Goal: Use online tool/utility: Utilize a website feature to perform a specific function

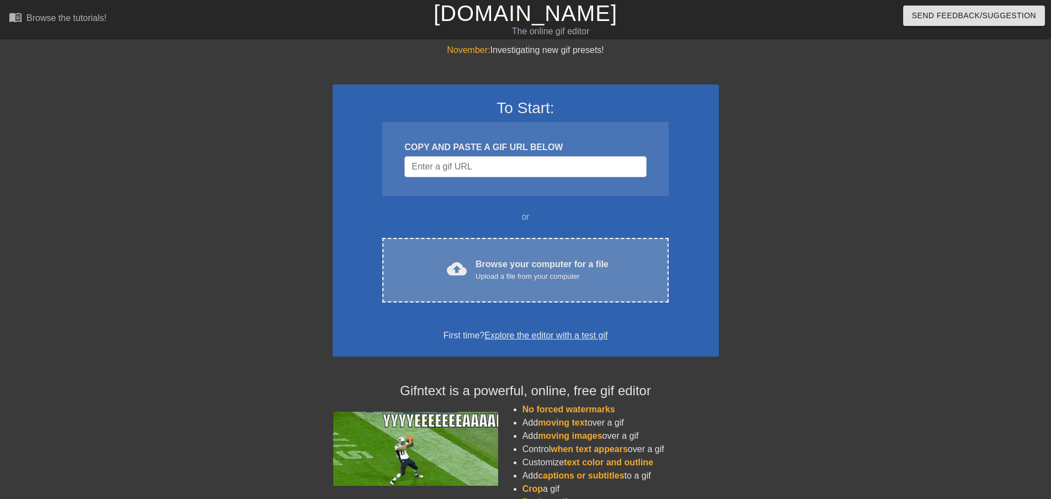
click at [509, 261] on div "Browse your computer for a file Upload a file from your computer" at bounding box center [541, 270] width 133 height 24
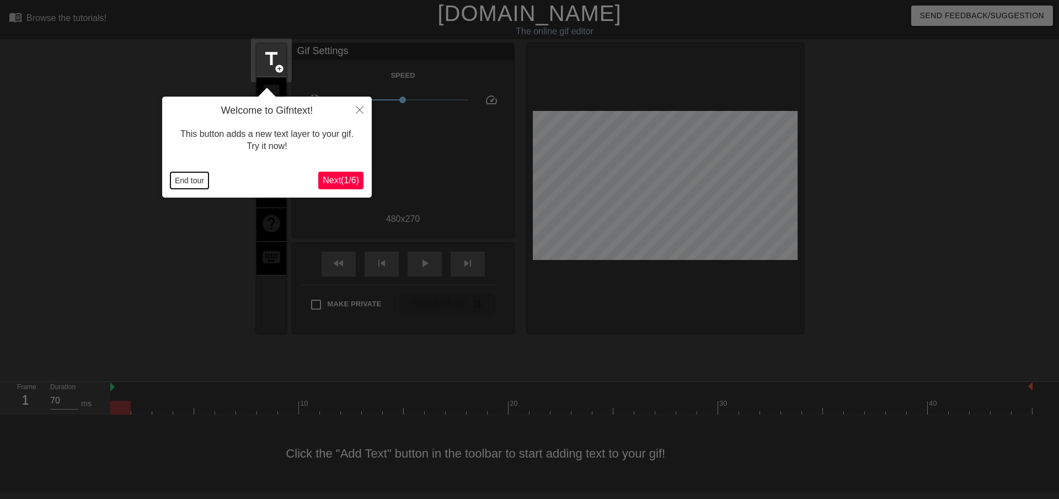
click at [197, 180] on button "End tour" at bounding box center [189, 180] width 38 height 17
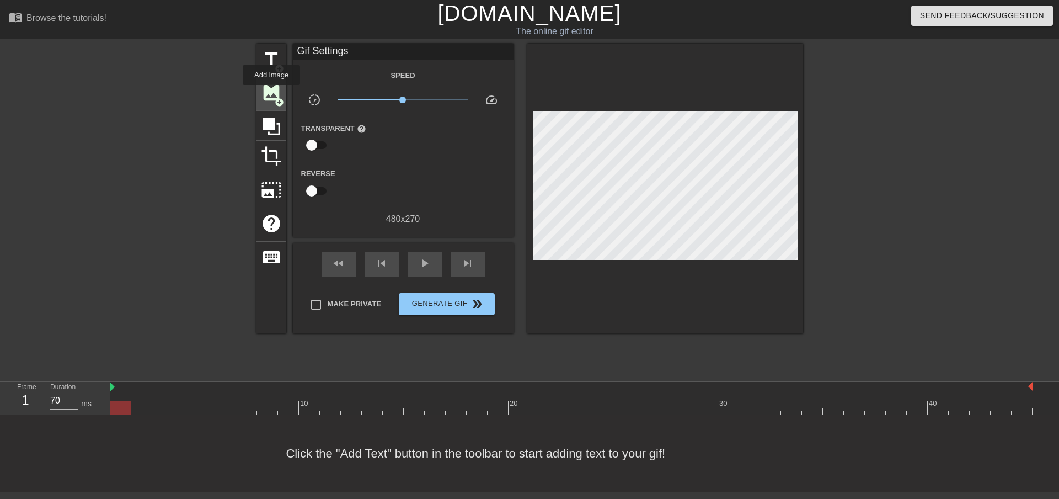
click at [271, 93] on span "image" at bounding box center [271, 92] width 21 height 21
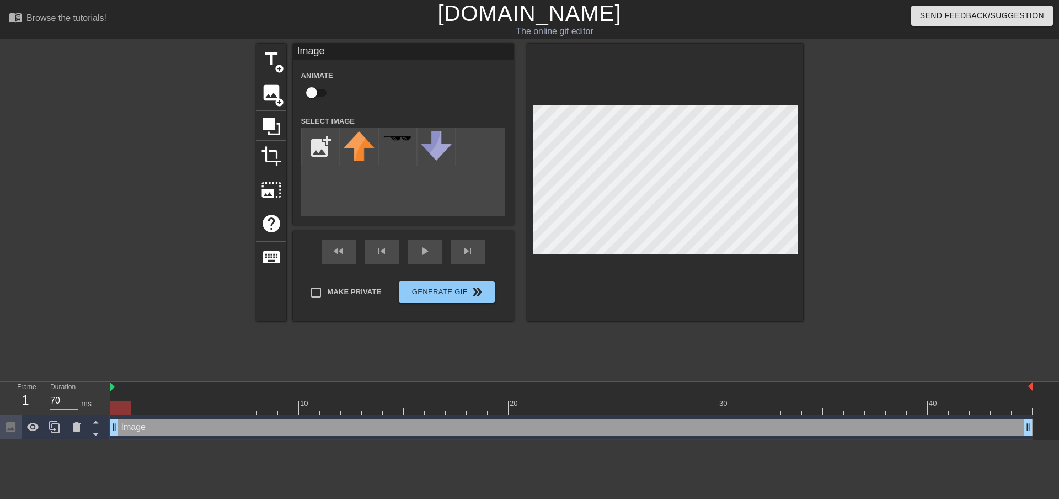
click at [312, 93] on input "checkbox" at bounding box center [311, 92] width 63 height 21
checkbox input "true"
click at [314, 146] on input "file" at bounding box center [321, 147] width 38 height 38
type input "C:\fakepath\Angela-head.png"
click at [366, 141] on img at bounding box center [359, 146] width 31 height 31
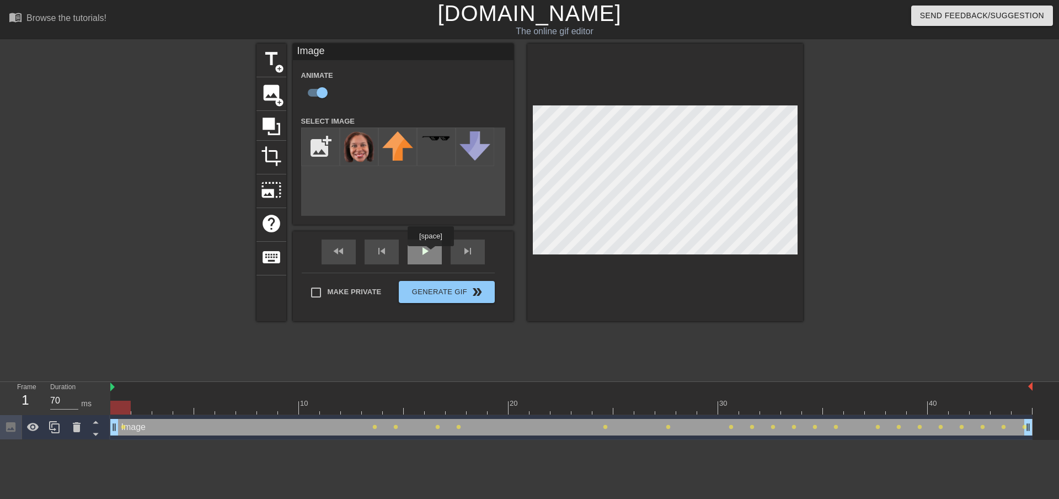
click at [430, 254] on div "play_arrow" at bounding box center [425, 251] width 34 height 25
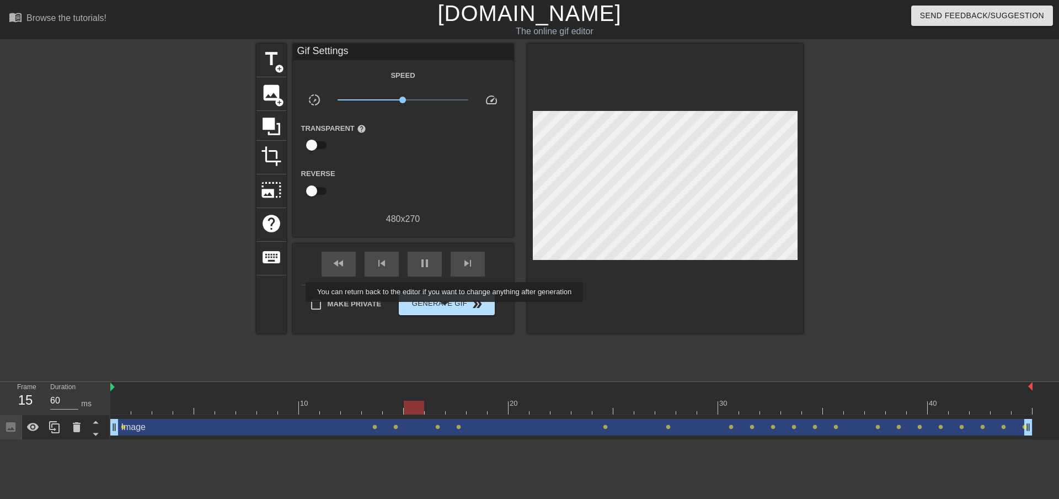
type input "70"
click at [446, 309] on button "Generate Gif double_arrow" at bounding box center [446, 304] width 95 height 22
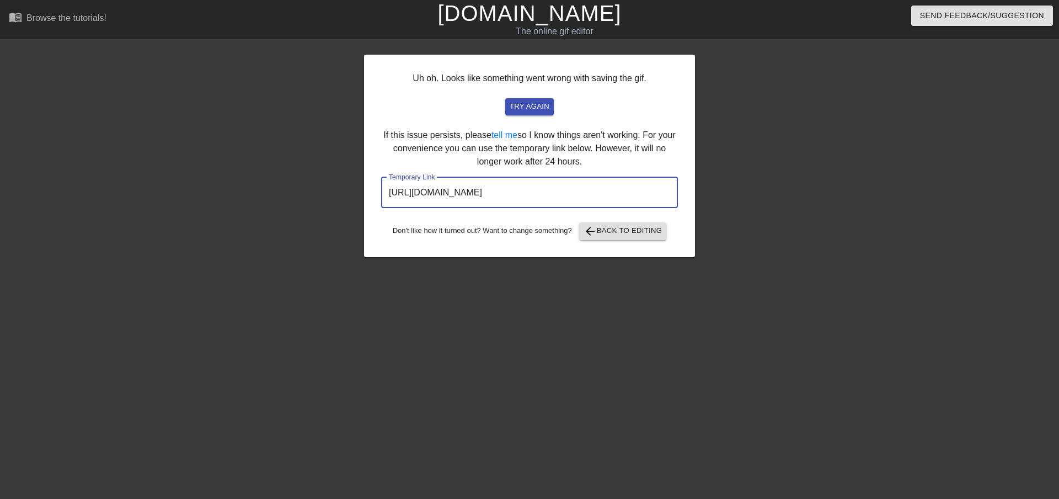
drag, startPoint x: 620, startPoint y: 183, endPoint x: 275, endPoint y: 180, distance: 345.3
click at [274, 181] on div "Uh oh. Looks like something went wrong with saving the gif. try again If this i…" at bounding box center [529, 209] width 1059 height 331
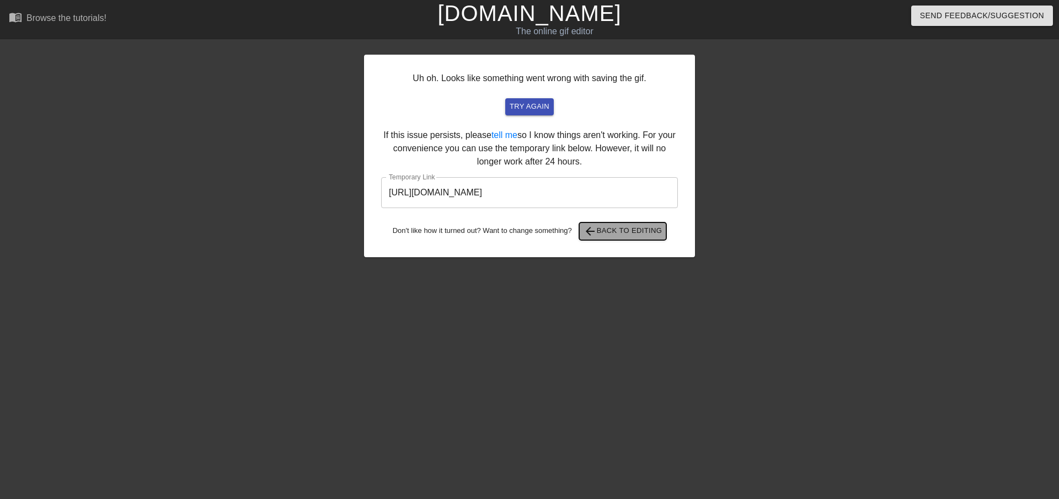
click at [611, 234] on span "arrow_back Back to Editing" at bounding box center [623, 230] width 79 height 13
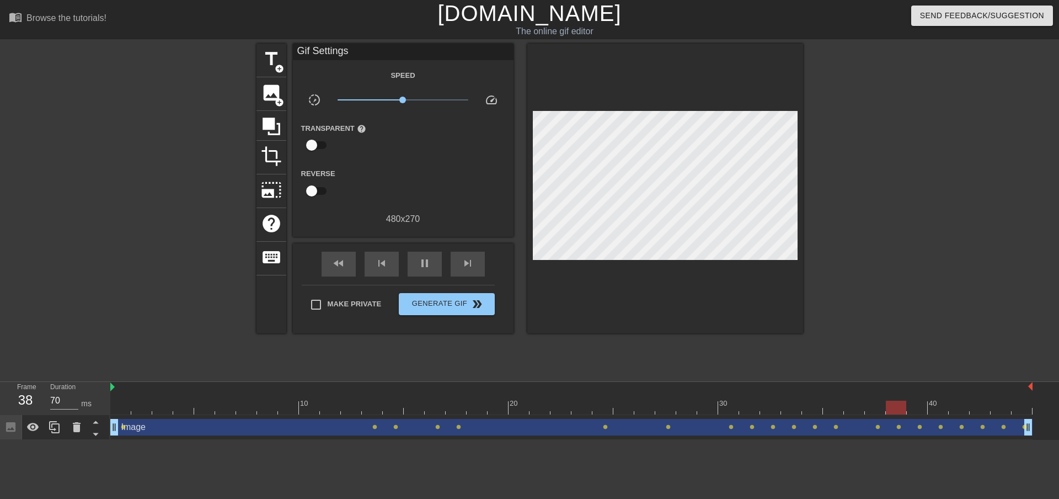
type input "60"
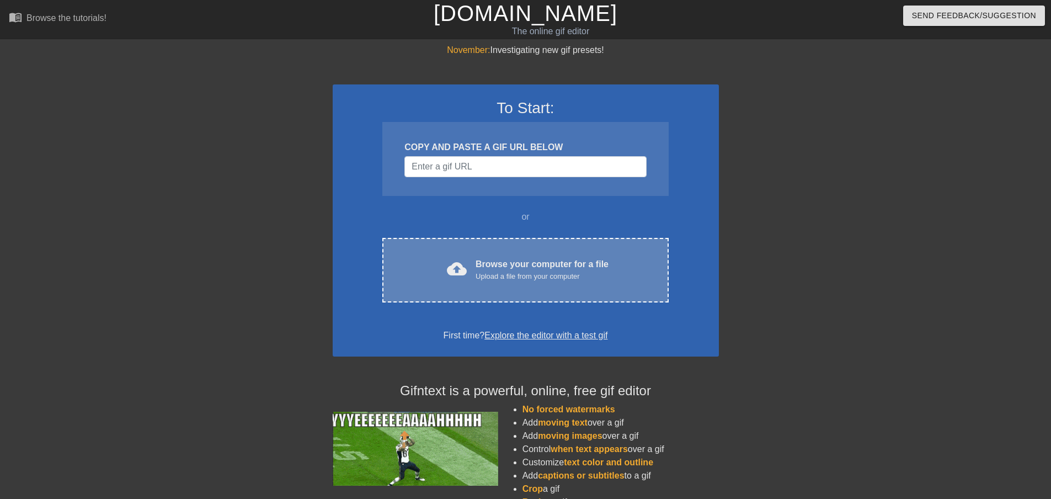
click at [548, 262] on div "Browse your computer for a file Upload a file from your computer" at bounding box center [541, 270] width 133 height 24
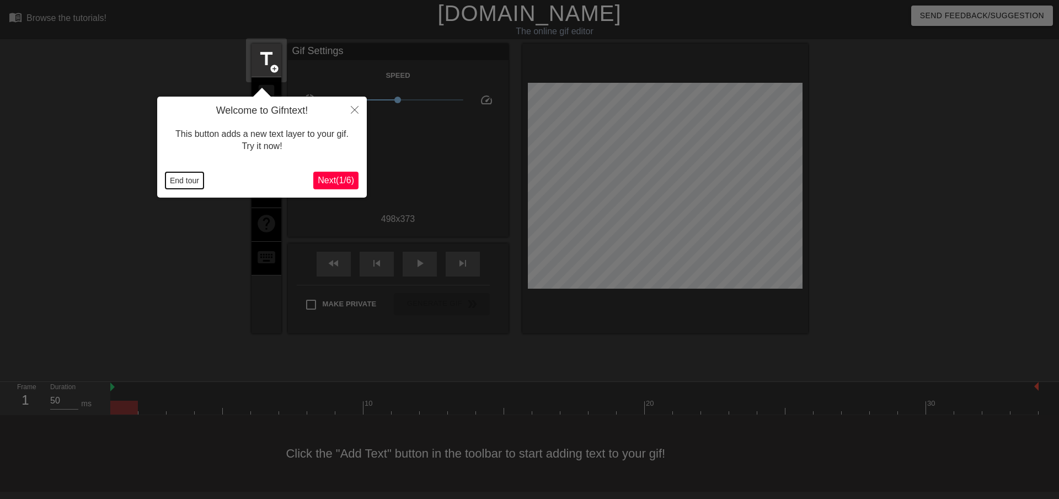
click at [197, 180] on button "End tour" at bounding box center [184, 180] width 38 height 17
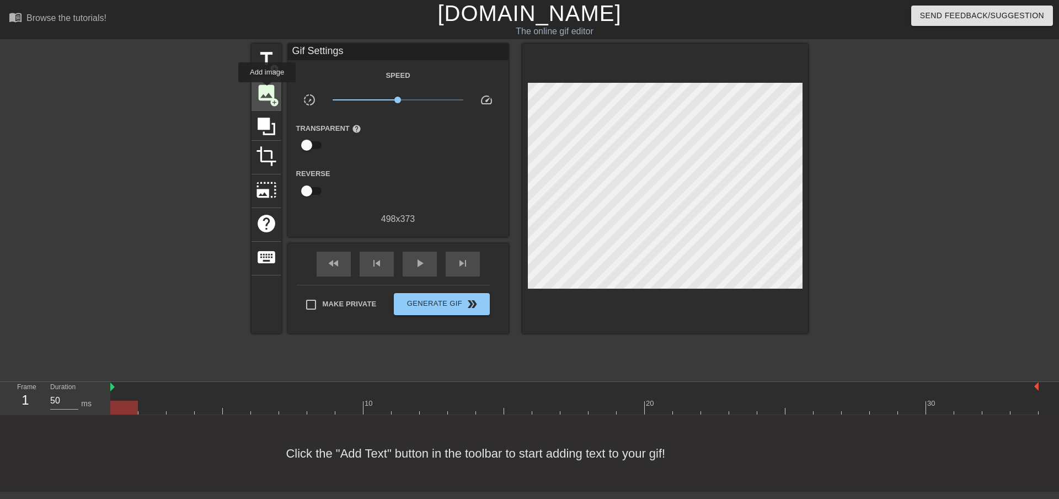
click at [267, 90] on span "image" at bounding box center [266, 92] width 21 height 21
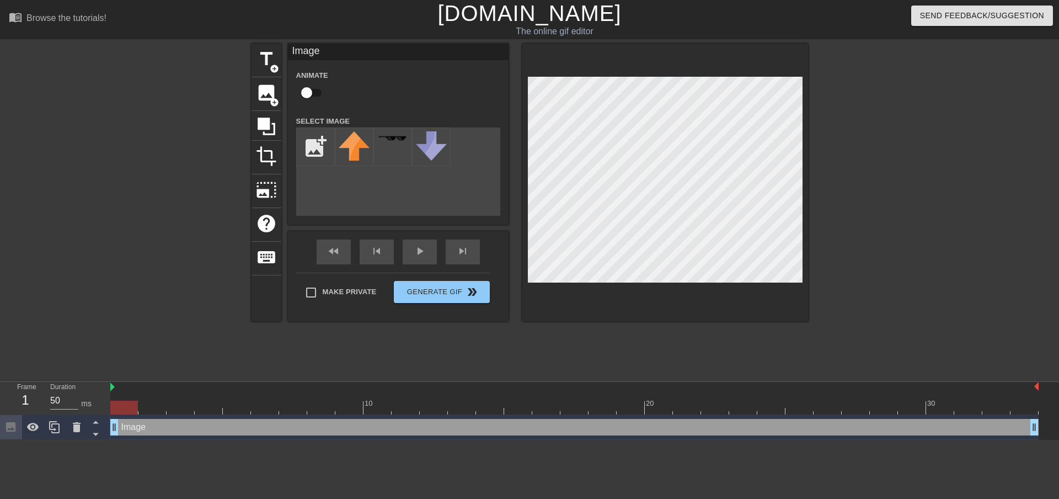
click at [307, 94] on input "checkbox" at bounding box center [306, 92] width 63 height 21
checkbox input "true"
click at [314, 149] on input "file" at bounding box center [316, 147] width 38 height 38
type input "C:\fakepath\[PERSON_NAME]-head.png"
click at [352, 167] on img at bounding box center [354, 155] width 31 height 48
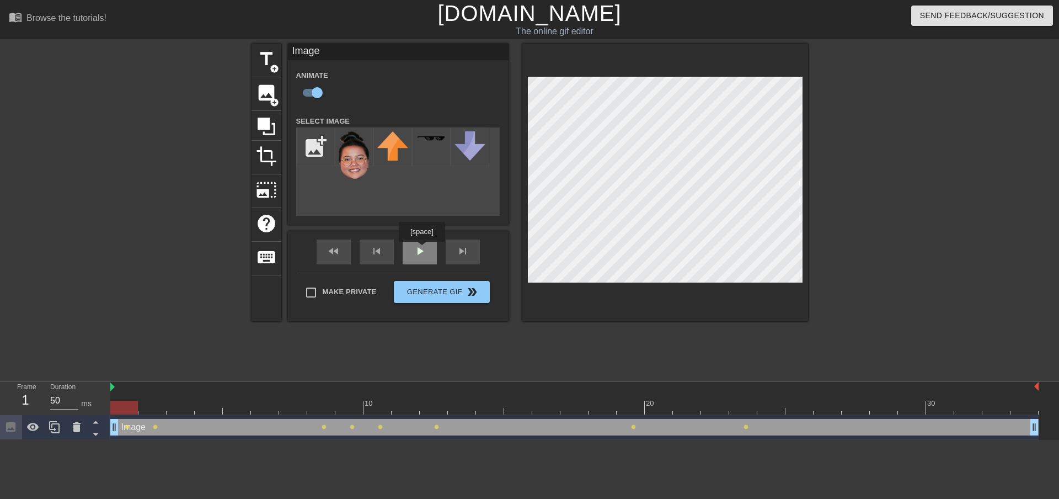
click at [421, 249] on div "fast_rewind skip_previous play_arrow skip_next" at bounding box center [398, 251] width 180 height 41
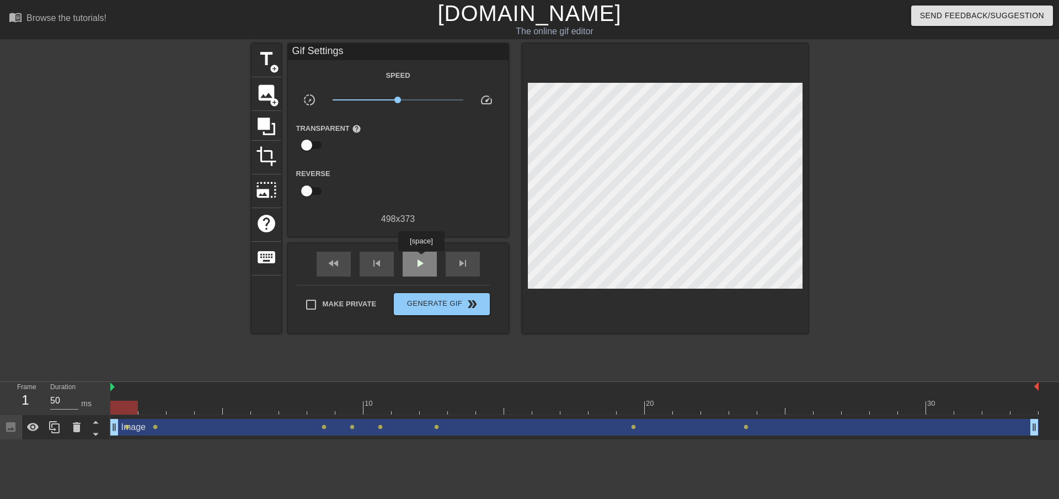
click at [421, 259] on span "play_arrow" at bounding box center [419, 262] width 13 height 13
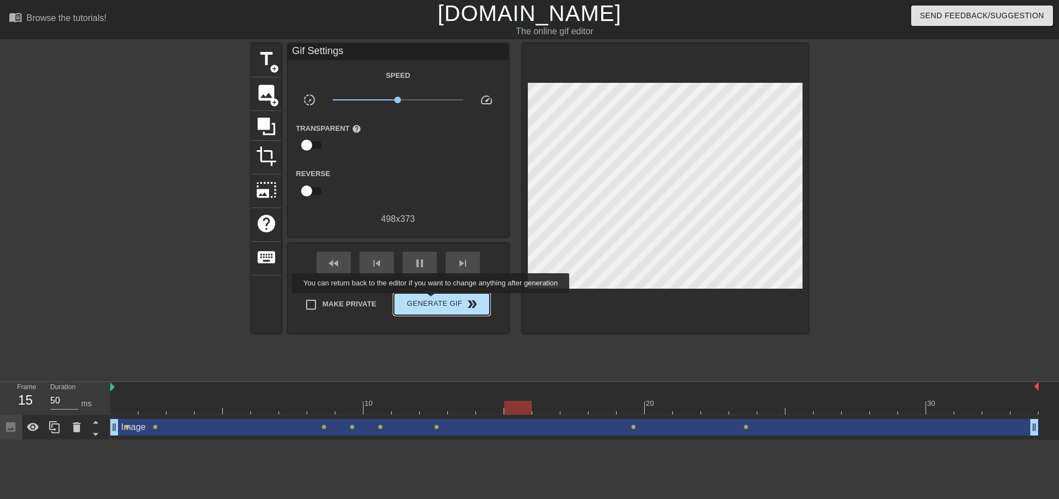
click at [432, 301] on span "Generate Gif double_arrow" at bounding box center [441, 303] width 87 height 13
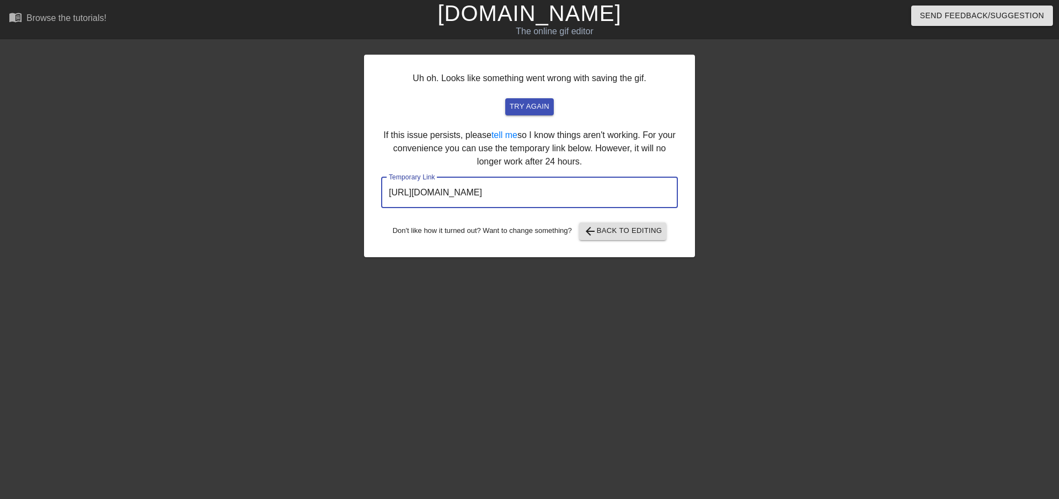
drag, startPoint x: 633, startPoint y: 188, endPoint x: 273, endPoint y: 190, distance: 360.2
click at [276, 190] on div "Uh oh. Looks like something went wrong with saving the gif. try again If this i…" at bounding box center [529, 209] width 1059 height 331
